Goal: Transaction & Acquisition: Purchase product/service

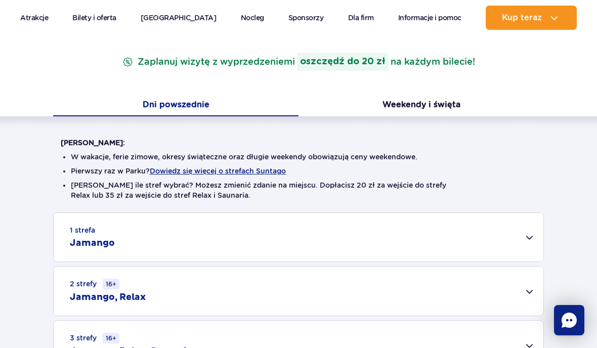
scroll to position [156, 0]
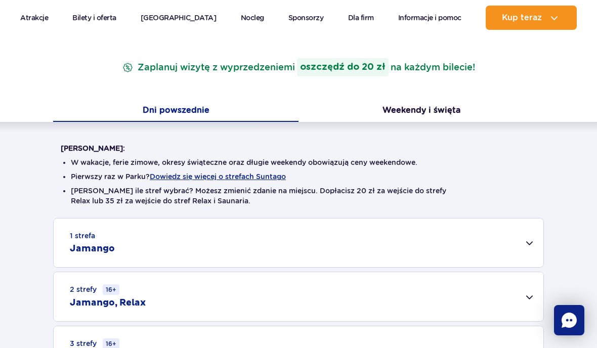
click at [462, 105] on button "Weekendy i święta" at bounding box center [420, 111] width 245 height 21
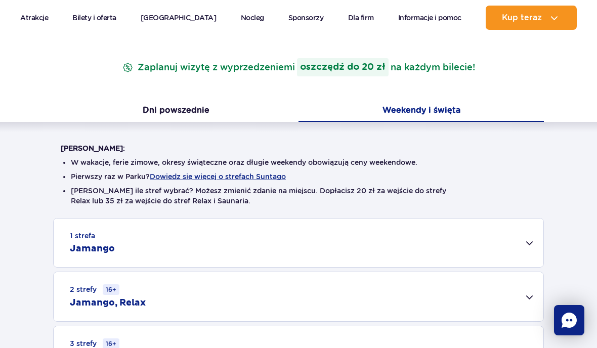
click at [141, 122] on button "Dni powszednie" at bounding box center [175, 111] width 245 height 21
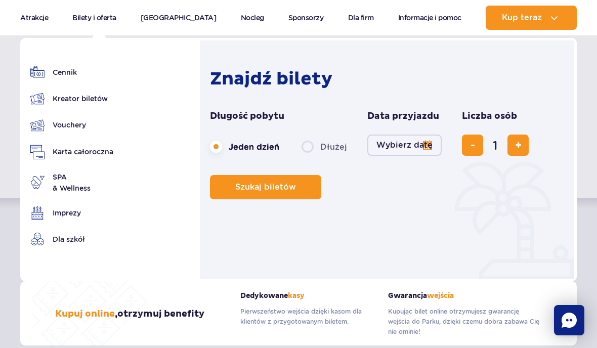
scroll to position [61, 0]
click at [0, 0] on img at bounding box center [0, 0] width 0 height 0
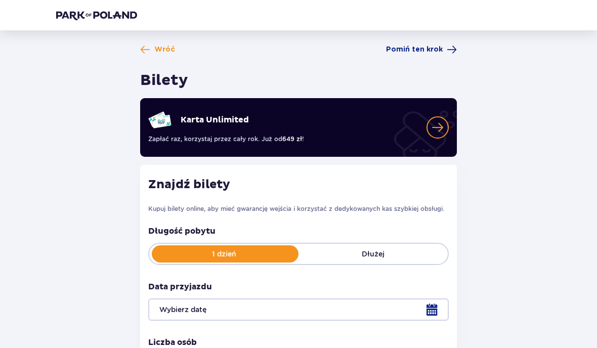
click at [431, 49] on span "Pomiń ten krok" at bounding box center [414, 50] width 57 height 10
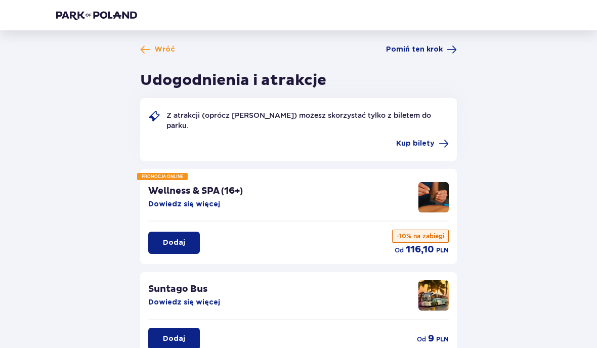
click at [149, 49] on span at bounding box center [145, 50] width 10 height 10
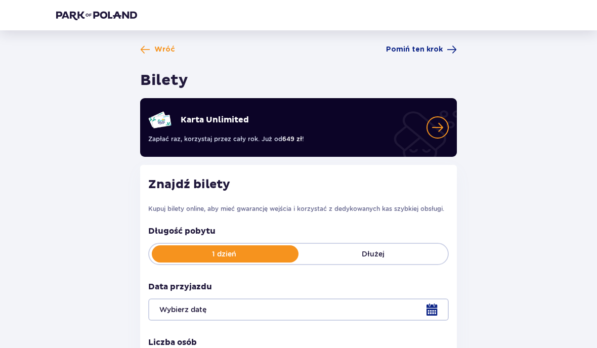
click at [151, 48] on span "Wróć" at bounding box center [157, 50] width 35 height 10
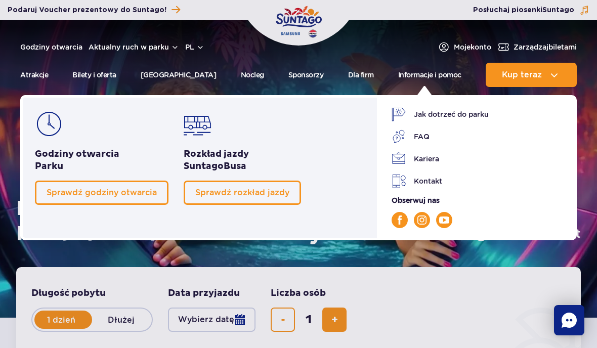
click at [419, 137] on link "FAQ" at bounding box center [477, 136] width 173 height 14
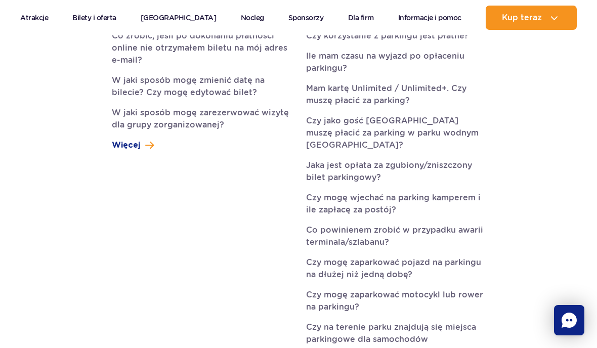
scroll to position [703, 0]
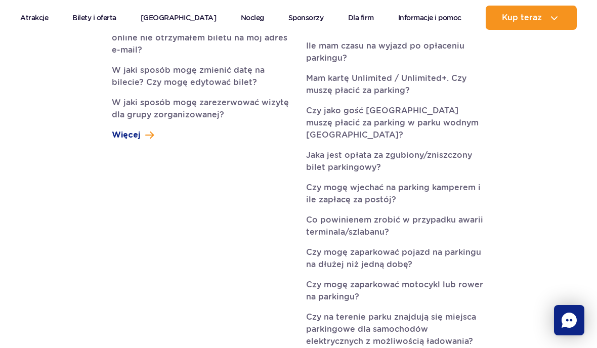
click at [130, 86] on div "Bilety Jak kupić bilet? Czy muszę drukować bilet? Co zrobić, jeśli po dokonaniu…" at bounding box center [201, 47] width 179 height 187
click at [125, 129] on span "Więcej" at bounding box center [126, 135] width 28 height 12
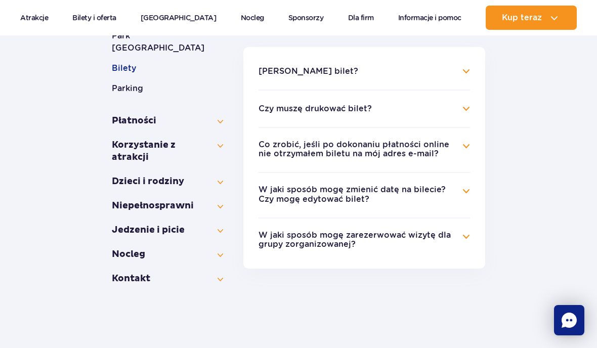
scroll to position [232, 0]
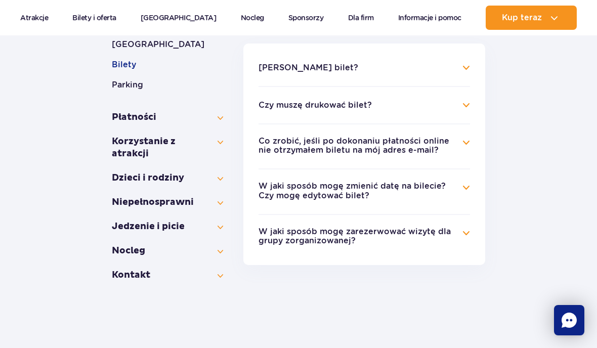
click at [220, 111] on button "Płatności" at bounding box center [167, 117] width 111 height 12
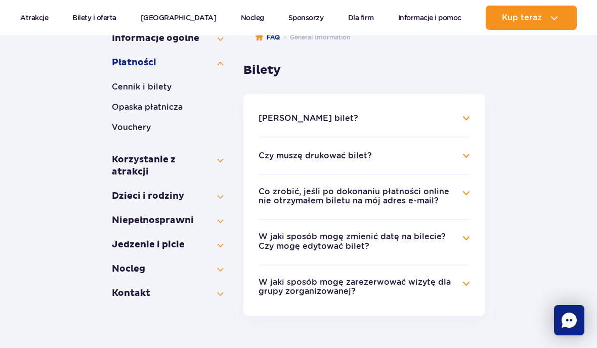
scroll to position [177, 0]
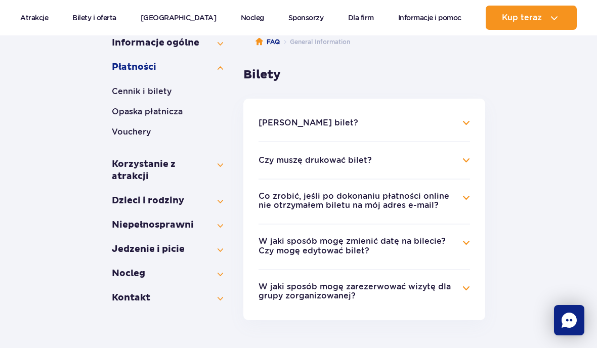
click at [123, 127] on button "Vouchery" at bounding box center [167, 132] width 111 height 12
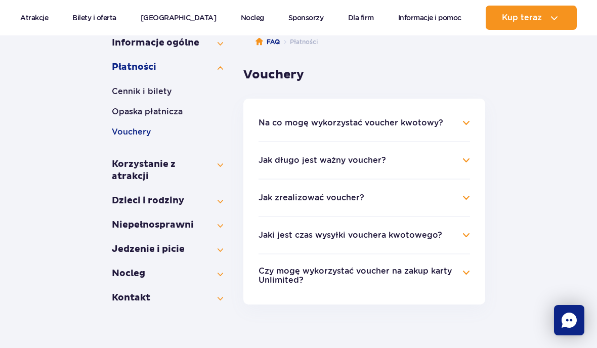
click at [129, 112] on button "Opaska płatnicza" at bounding box center [167, 112] width 111 height 12
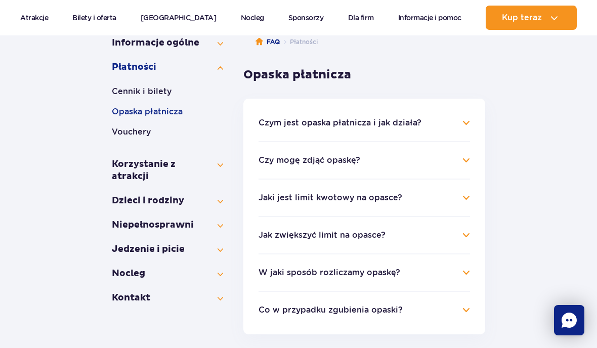
click at [117, 174] on button "Korzystanie z atrakcji" at bounding box center [167, 170] width 111 height 24
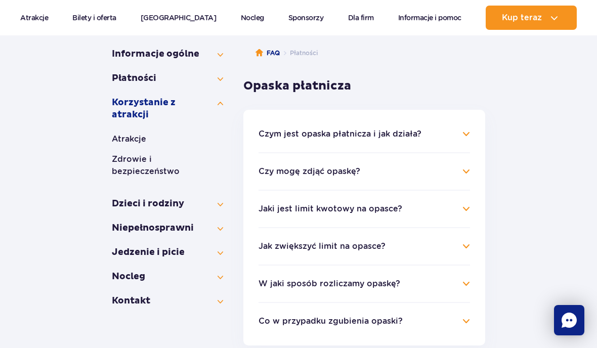
scroll to position [142, 0]
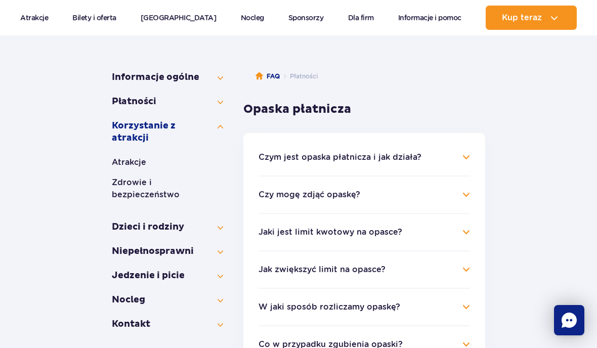
click at [130, 82] on button "Informacje ogólne" at bounding box center [167, 77] width 111 height 12
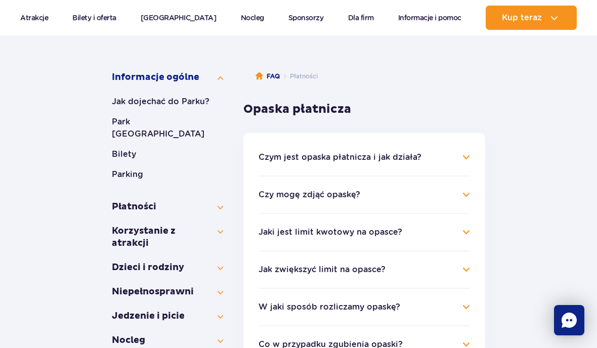
click at [119, 148] on button "Bilety" at bounding box center [167, 154] width 111 height 12
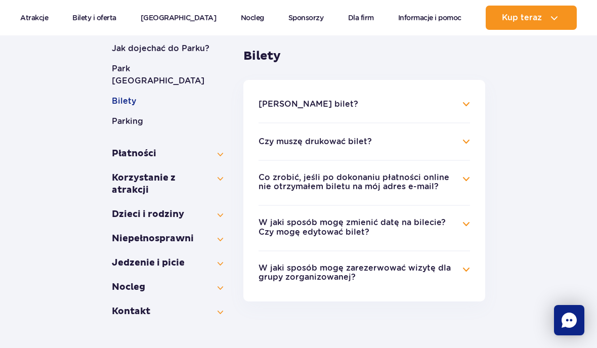
scroll to position [197, 0]
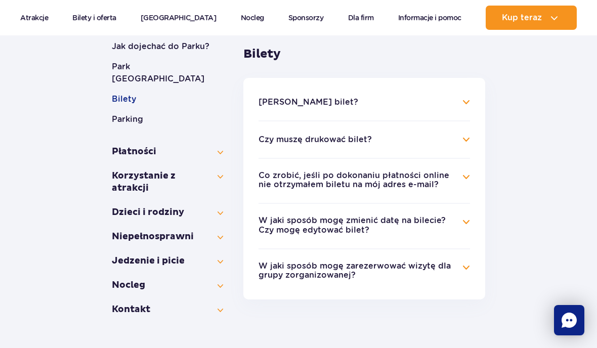
click at [123, 146] on button "Płatności" at bounding box center [167, 152] width 111 height 12
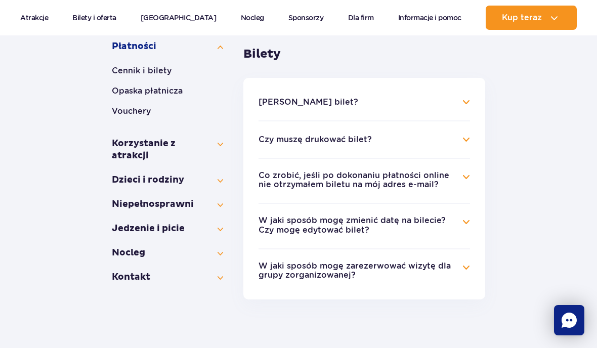
click at [123, 69] on button "Cennik i bilety" at bounding box center [167, 71] width 111 height 12
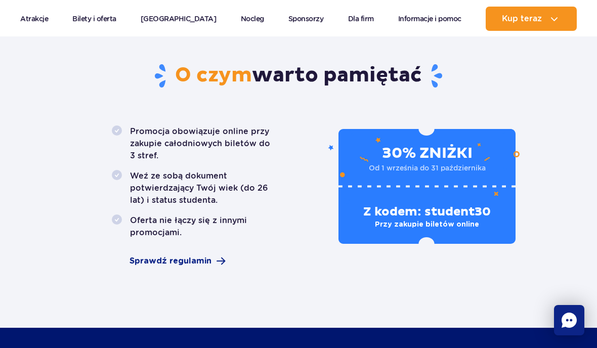
scroll to position [610, 0]
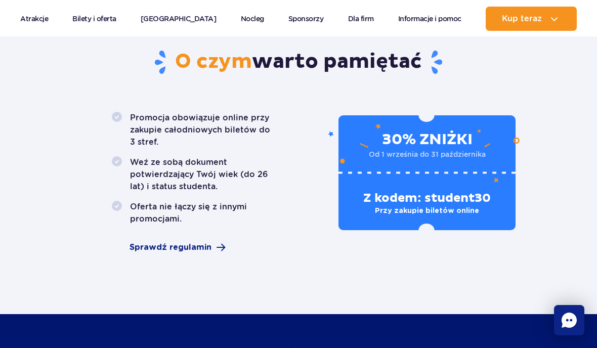
click at [148, 241] on span "Sprawdź regulamin" at bounding box center [170, 247] width 82 height 12
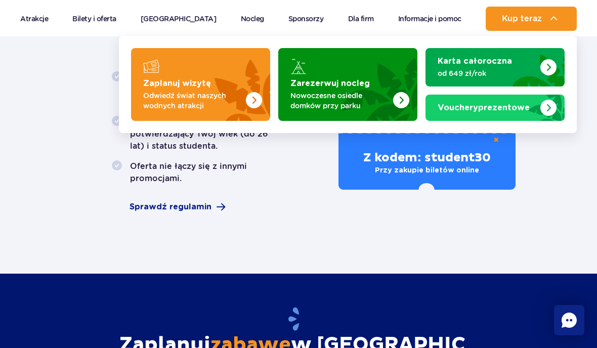
click at [160, 92] on p "Odwiedź świat naszych wodnych atrakcji" at bounding box center [192, 101] width 99 height 20
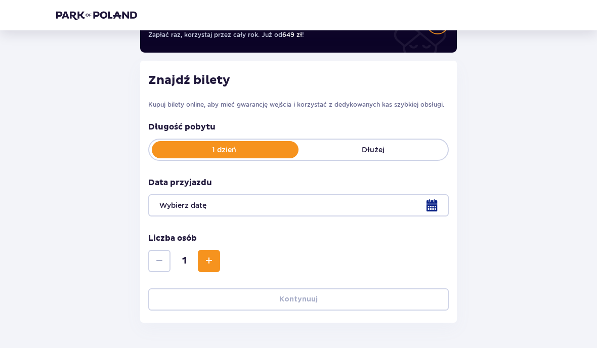
scroll to position [118, 0]
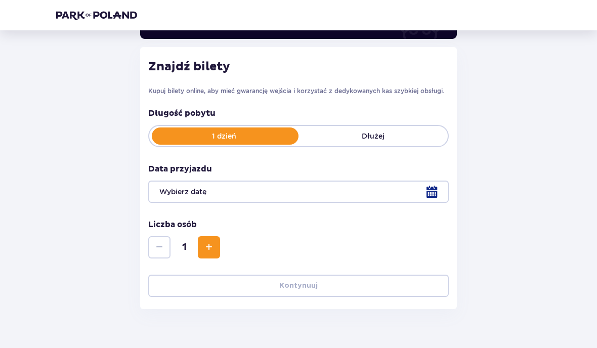
click at [414, 189] on div at bounding box center [298, 192] width 300 height 22
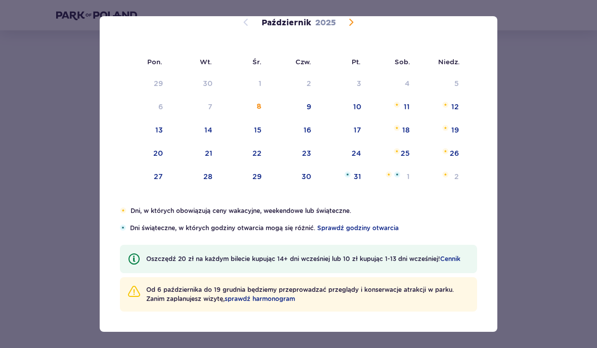
scroll to position [75, 0]
click at [321, 182] on div "31" at bounding box center [343, 177] width 50 height 22
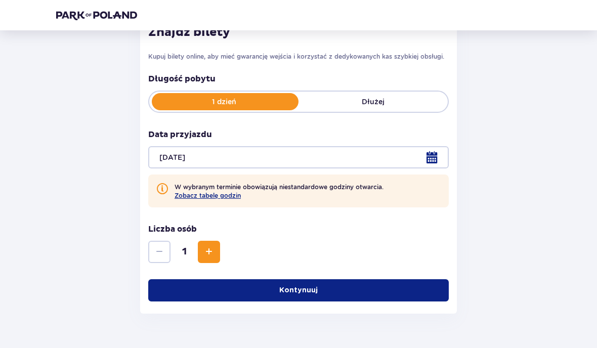
scroll to position [153, 0]
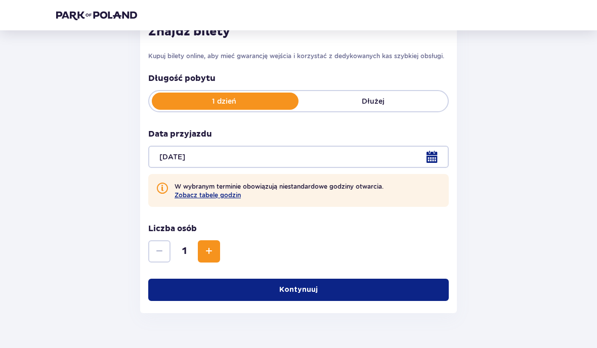
click at [333, 153] on div at bounding box center [298, 157] width 300 height 22
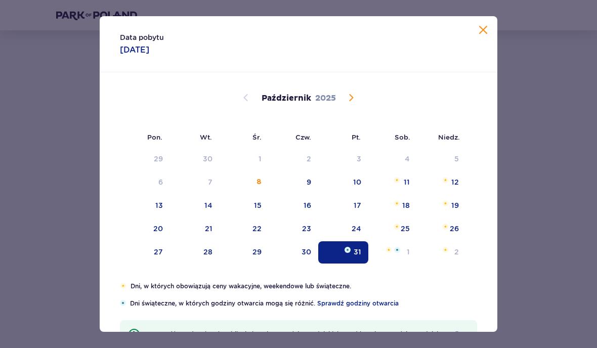
click at [261, 255] on div "29" at bounding box center [256, 252] width 9 height 10
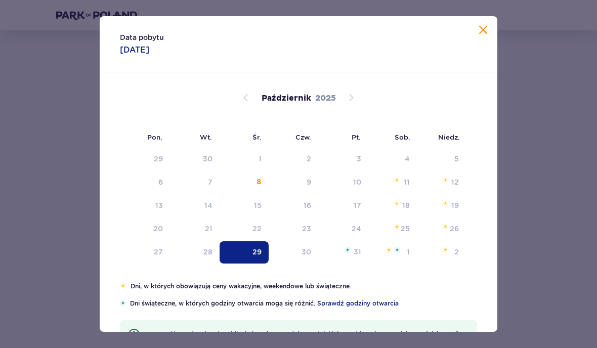
scroll to position [140, 0]
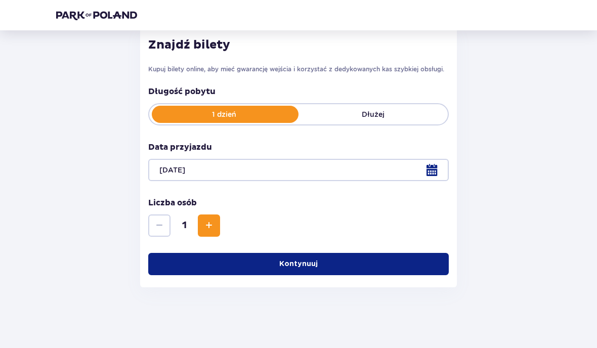
click at [311, 170] on div at bounding box center [298, 170] width 300 height 22
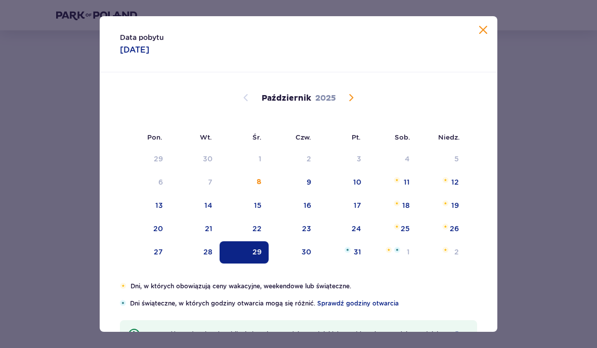
click at [308, 251] on div "30" at bounding box center [306, 252] width 10 height 10
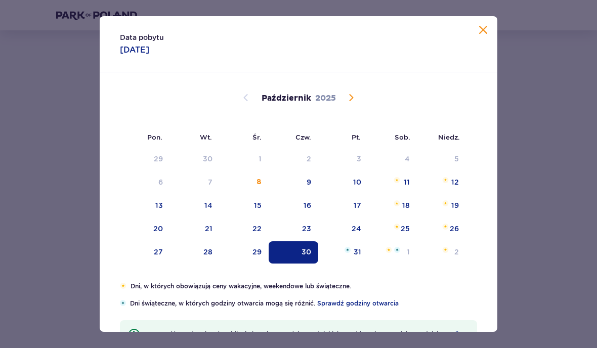
type input "30.10.25"
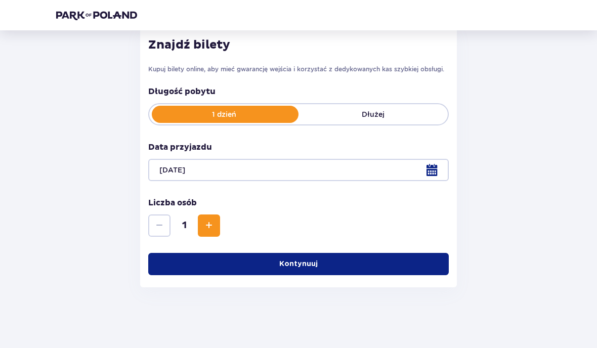
click at [385, 257] on button "Kontynuuj" at bounding box center [298, 264] width 300 height 22
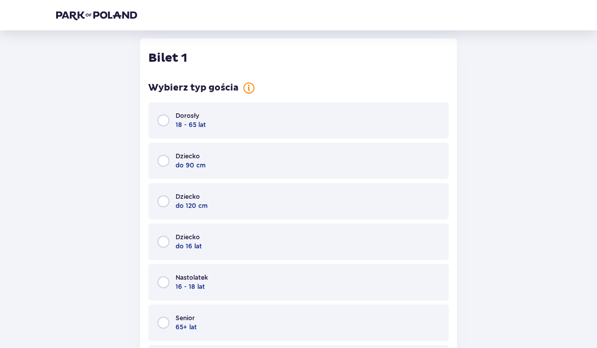
click at [423, 116] on div "Dorosły 18 - 65 lat" at bounding box center [298, 120] width 300 height 36
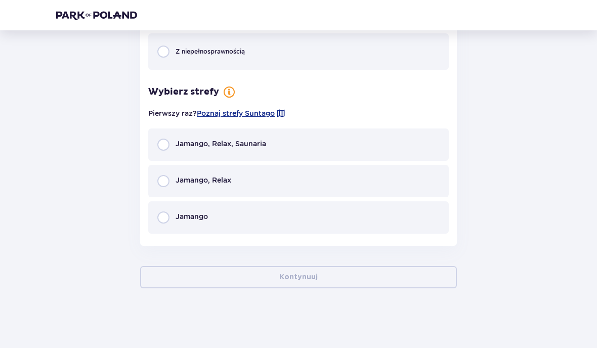
scroll to position [750, 0]
click at [399, 146] on div "Jamango, Relax, Saunaria" at bounding box center [298, 143] width 300 height 32
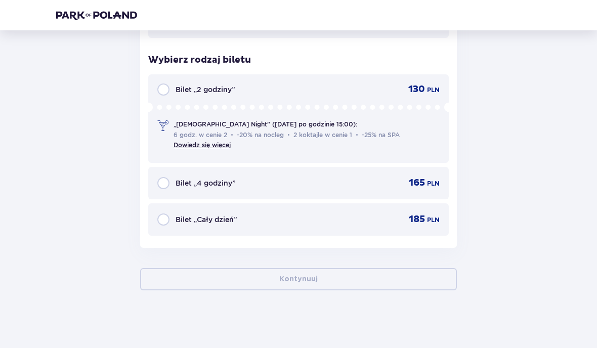
scroll to position [945, 0]
click at [186, 143] on link "Dowiedz się więcej" at bounding box center [201, 144] width 57 height 8
click at [165, 176] on input "radio" at bounding box center [163, 182] width 12 height 12
radio input "true"
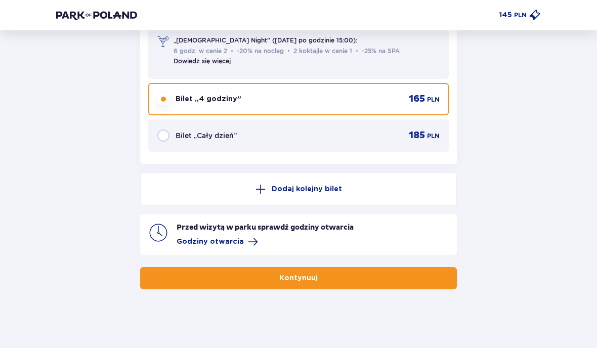
click at [165, 138] on input "radio" at bounding box center [163, 135] width 12 height 12
radio input "true"
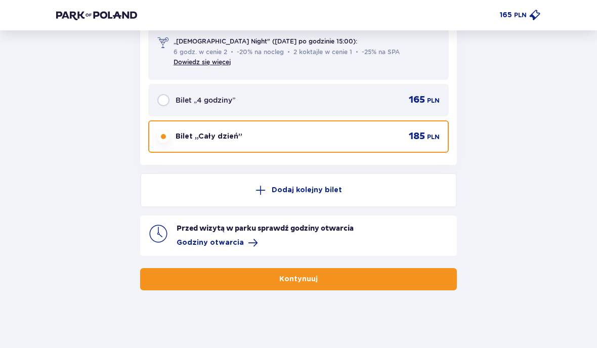
scroll to position [1028, 0]
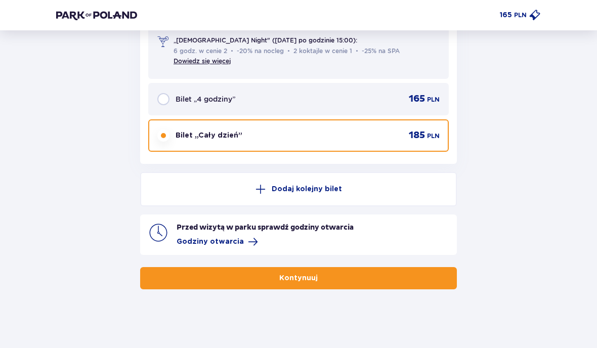
click at [168, 274] on button "Kontynuuj" at bounding box center [298, 278] width 317 height 22
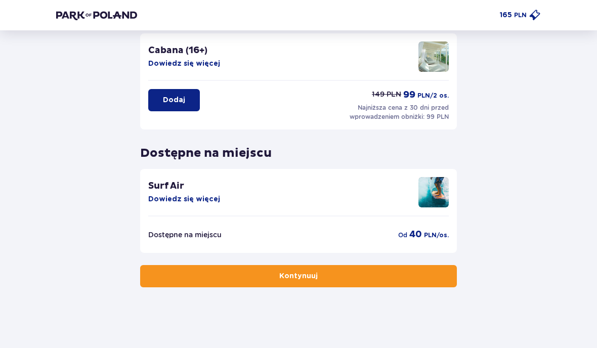
scroll to position [262, 0]
click at [166, 272] on button "Kontynuuj" at bounding box center [298, 276] width 317 height 22
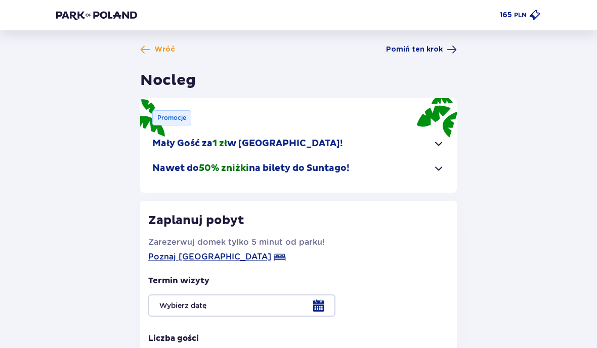
click at [454, 174] on div "Promocje Mały Gość za 1 zł w Suntago Village! Noc za złotówkę dla dzieci od 3 d…" at bounding box center [298, 145] width 317 height 95
click at [442, 168] on span "button" at bounding box center [438, 168] width 12 height 12
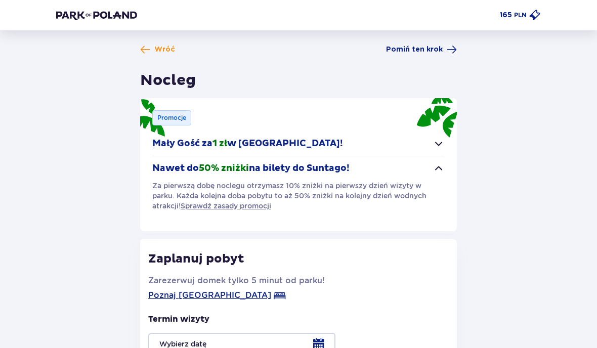
click at [444, 170] on span "button" at bounding box center [438, 168] width 12 height 12
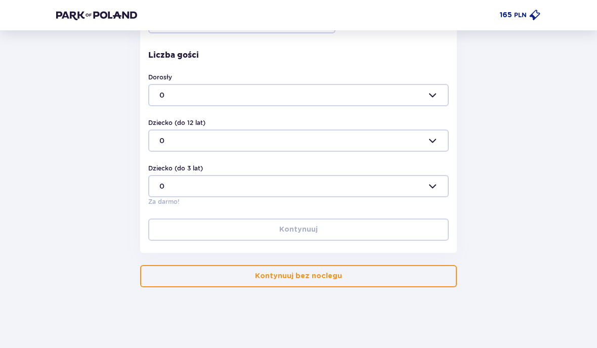
click at [172, 273] on button "Kontynuuj bez noclegu" at bounding box center [298, 276] width 317 height 22
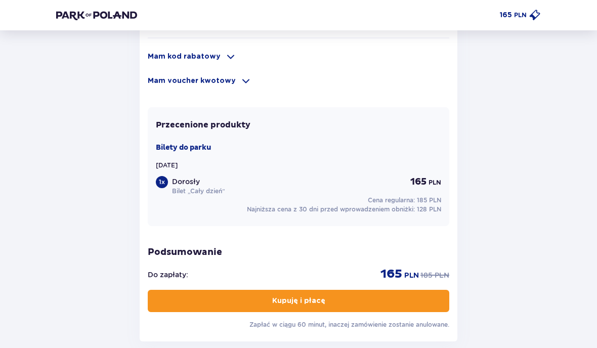
scroll to position [690, 0]
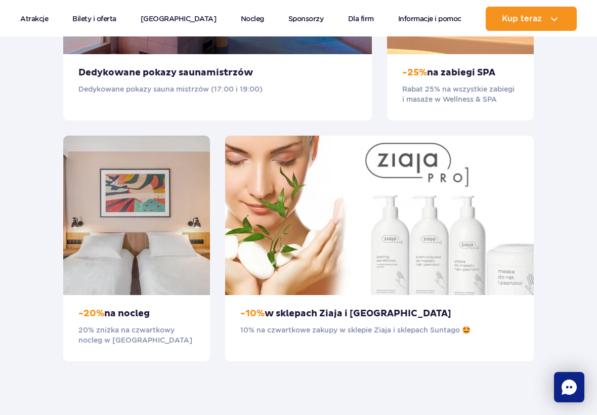
scroll to position [968, 0]
